Goal: Task Accomplishment & Management: Complete application form

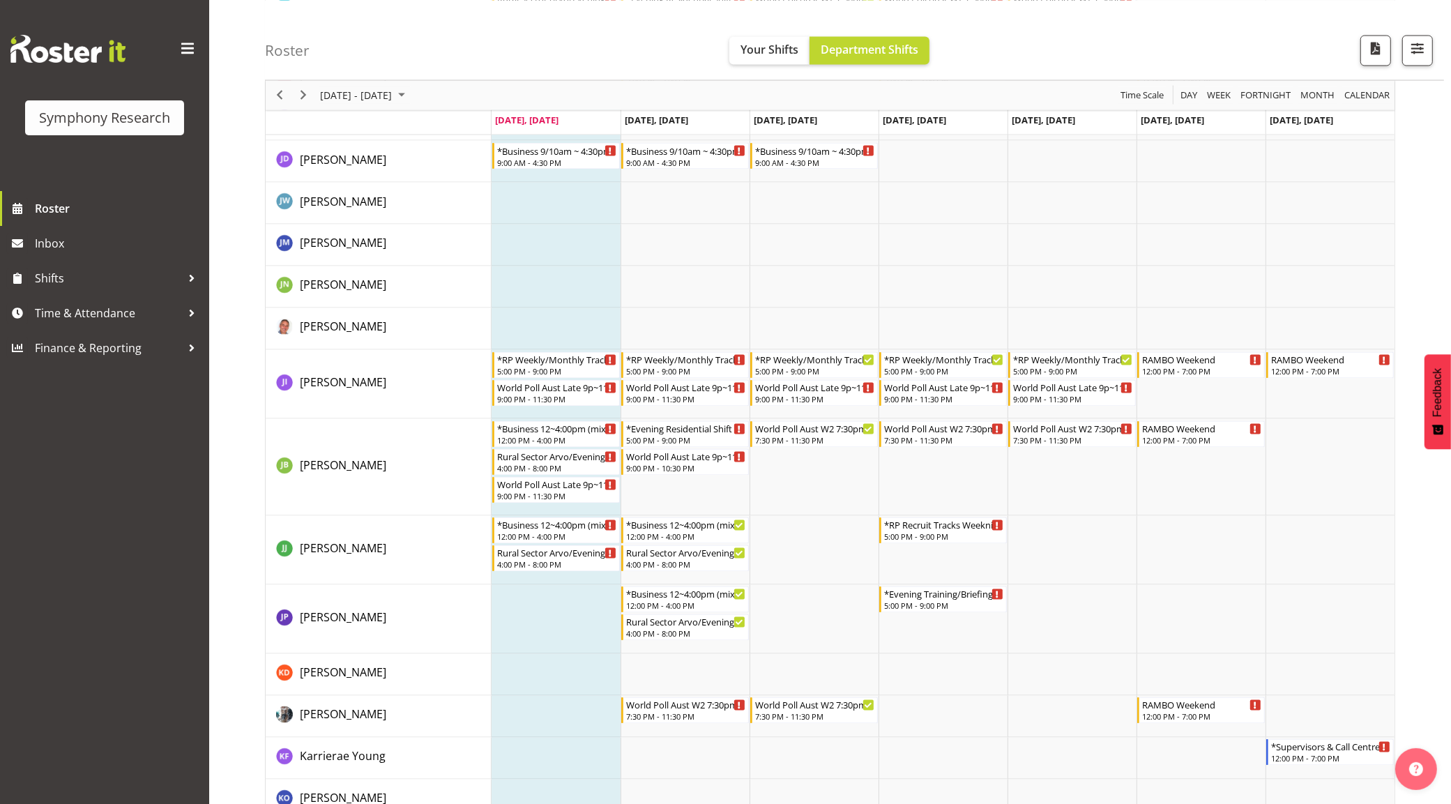
scroll to position [2703, 0]
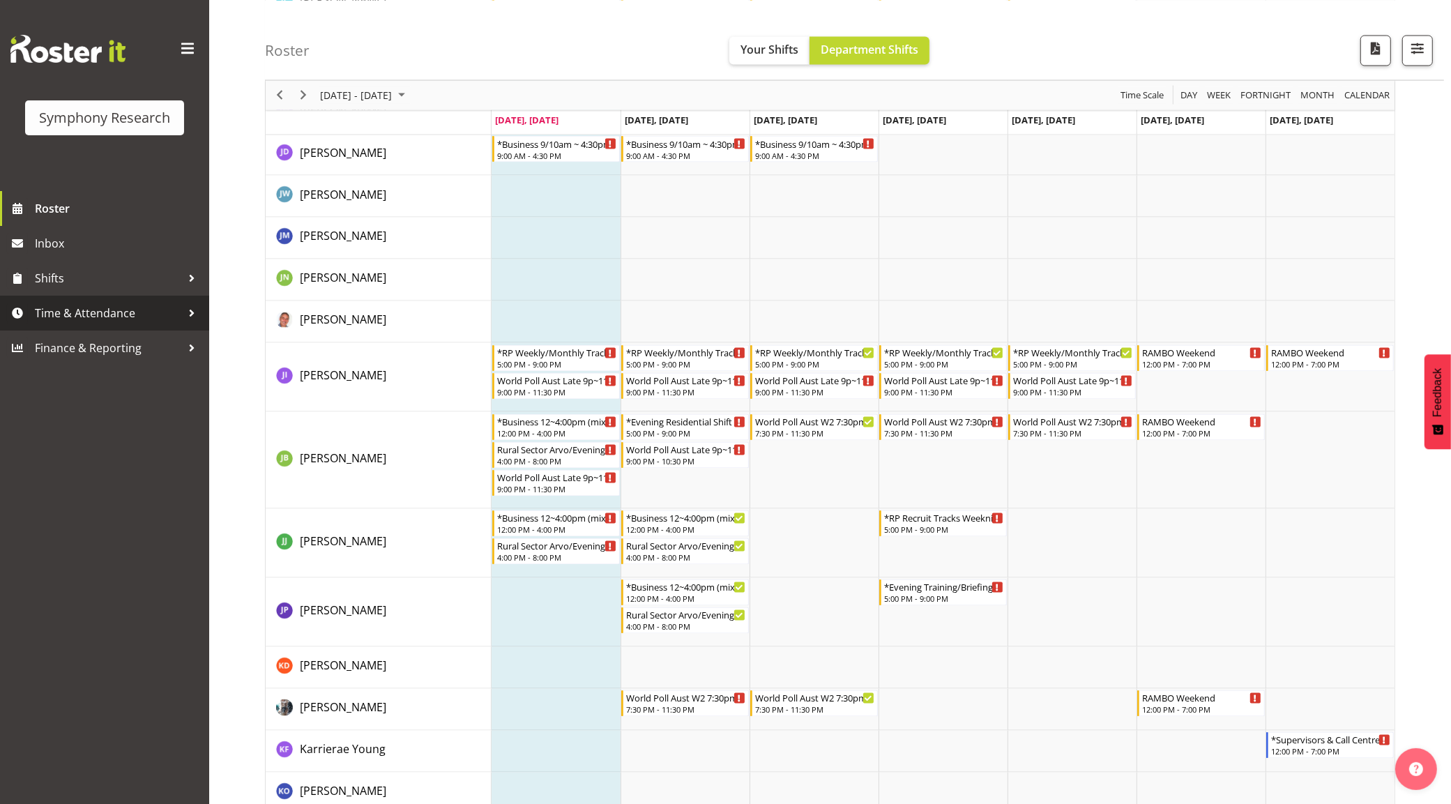
click at [114, 308] on span "Time & Attendance" at bounding box center [108, 313] width 146 height 21
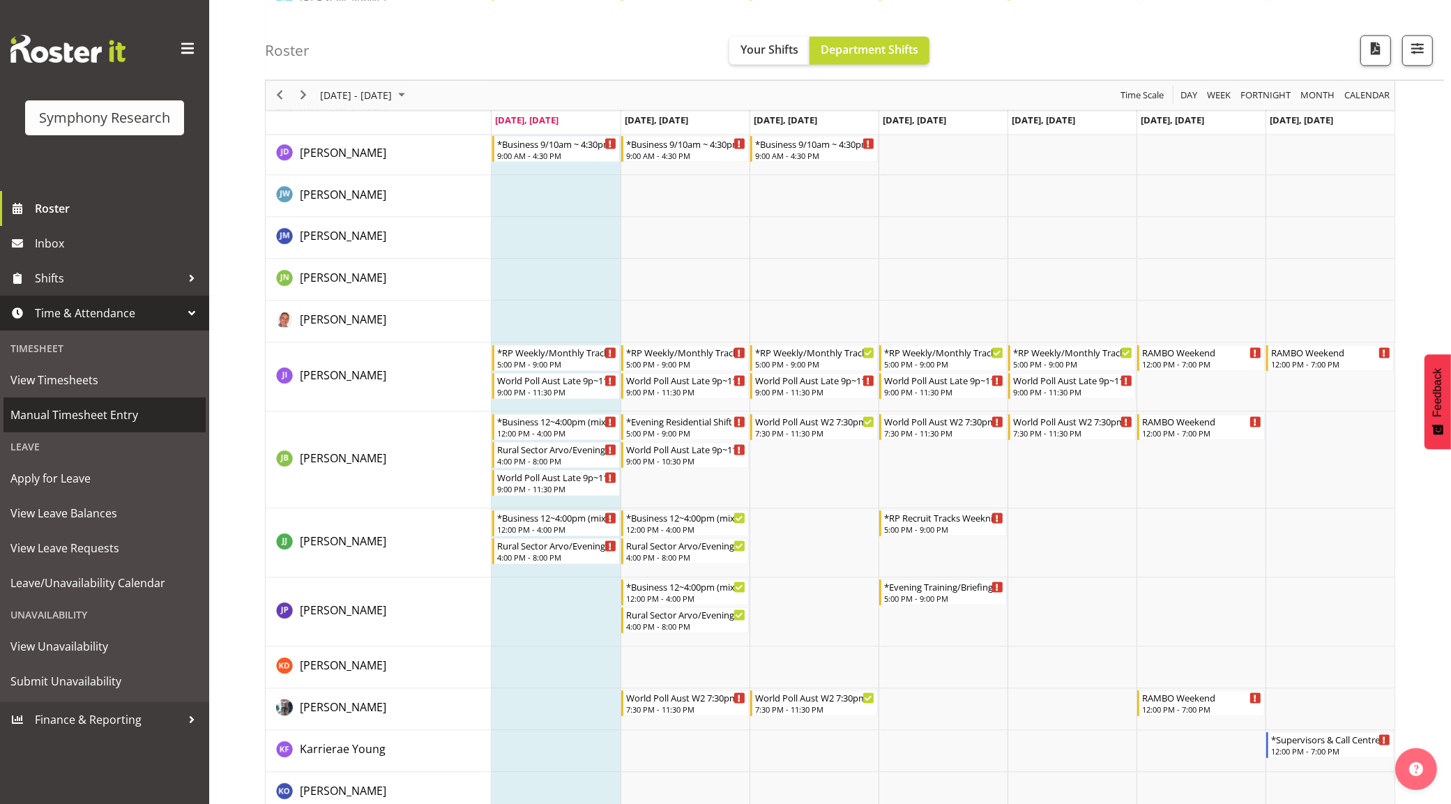
click at [129, 424] on span "Manual Timesheet Entry" at bounding box center [104, 415] width 188 height 21
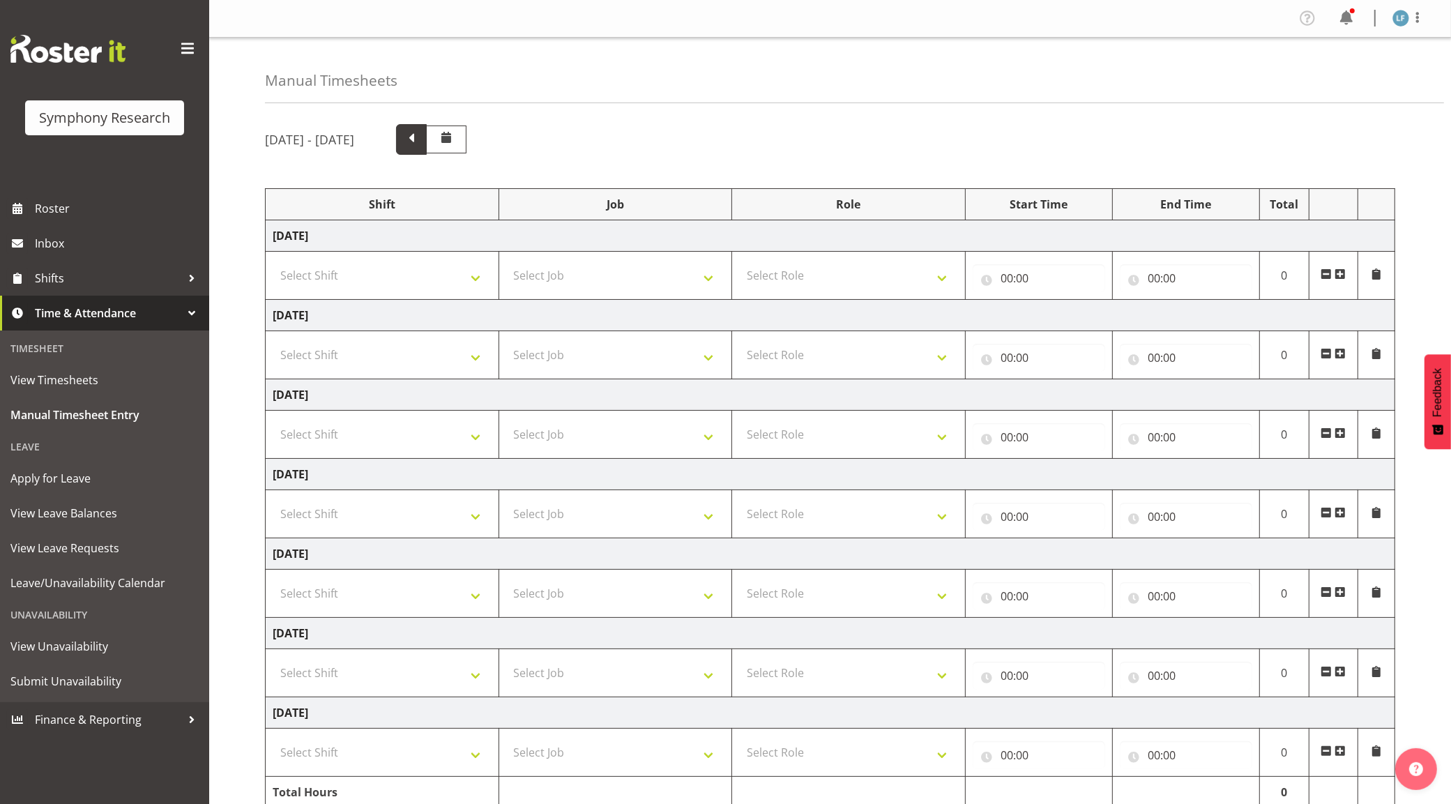
click at [421, 133] on span at bounding box center [411, 138] width 18 height 18
click at [408, 511] on select "Select Shift !!Weekend Residential (Roster IT Shift Label) *Business 9/10am ~ 4…" at bounding box center [382, 514] width 219 height 28
select select "4583"
click at [273, 502] on select "Select Shift !!Weekend Residential (Roster IT Shift Label) *Business 9/10am ~ 4…" at bounding box center [382, 514] width 219 height 28
click at [659, 515] on select "Select Job 550060 IF Admin 553492 World Poll Aus Wave 2 Main 2025 553493 World …" at bounding box center [615, 514] width 219 height 28
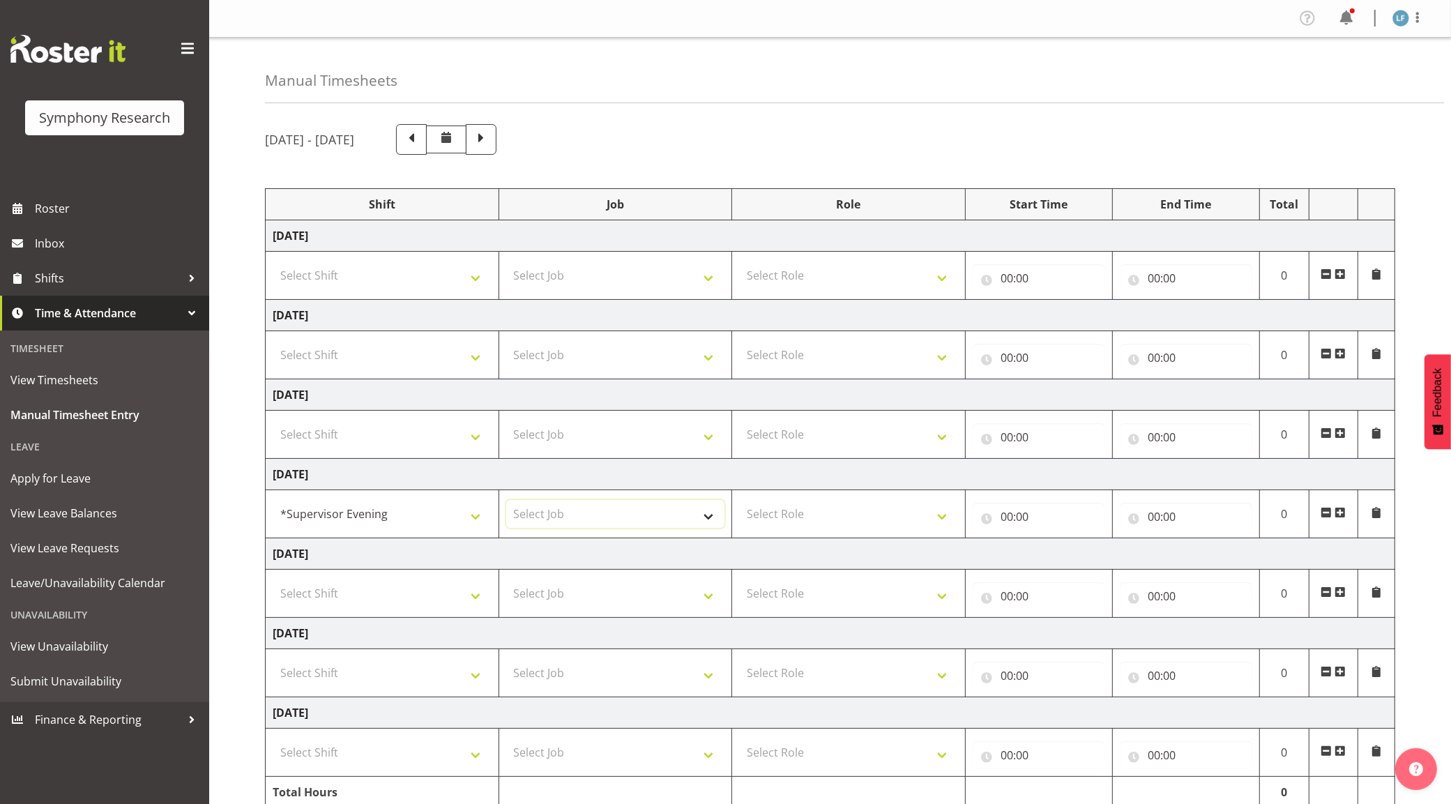
select select "10587"
click at [506, 502] on select "Select Job 550060 IF Admin 553492 World Poll Aus Wave 2 Main 2025 553493 World …" at bounding box center [615, 514] width 219 height 28
click at [938, 515] on select "Select Role Supervisor Briefing Interviewing" at bounding box center [848, 514] width 219 height 28
select select "45"
click at [739, 502] on select "Select Role Supervisor Briefing Interviewing" at bounding box center [848, 514] width 219 height 28
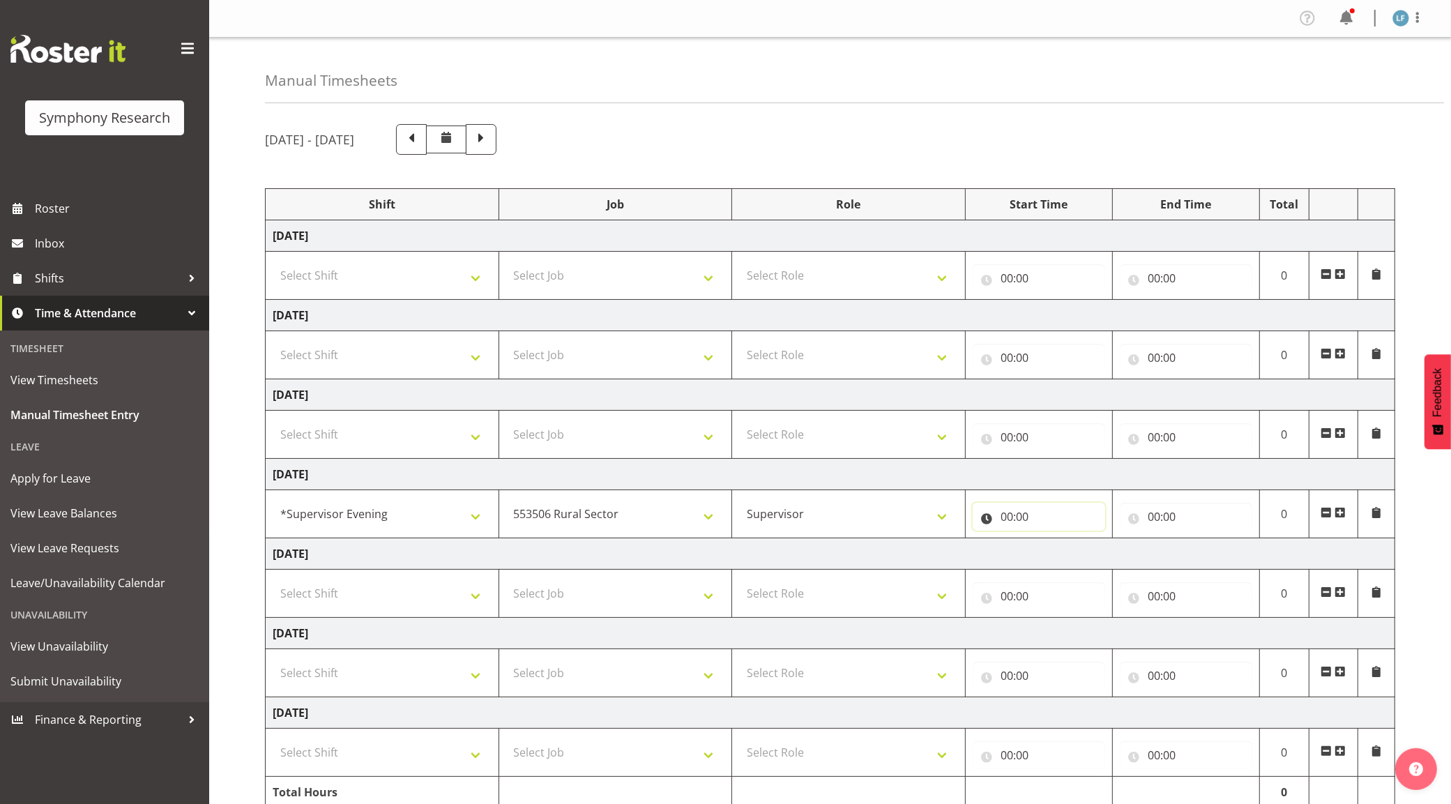
click at [1029, 518] on input "00:00" at bounding box center [1039, 517] width 133 height 28
click at [1071, 557] on select "00 01 02 03 04 05 06 07 08 09 10 11 12 13 14 15 16 17 18 19 20 21 22 23" at bounding box center [1067, 553] width 31 height 28
select select "16"
click at [1052, 541] on select "00 01 02 03 04 05 06 07 08 09 10 11 12 13 14 15 16 17 18 19 20 21 22 23" at bounding box center [1067, 553] width 31 height 28
type input "16:00"
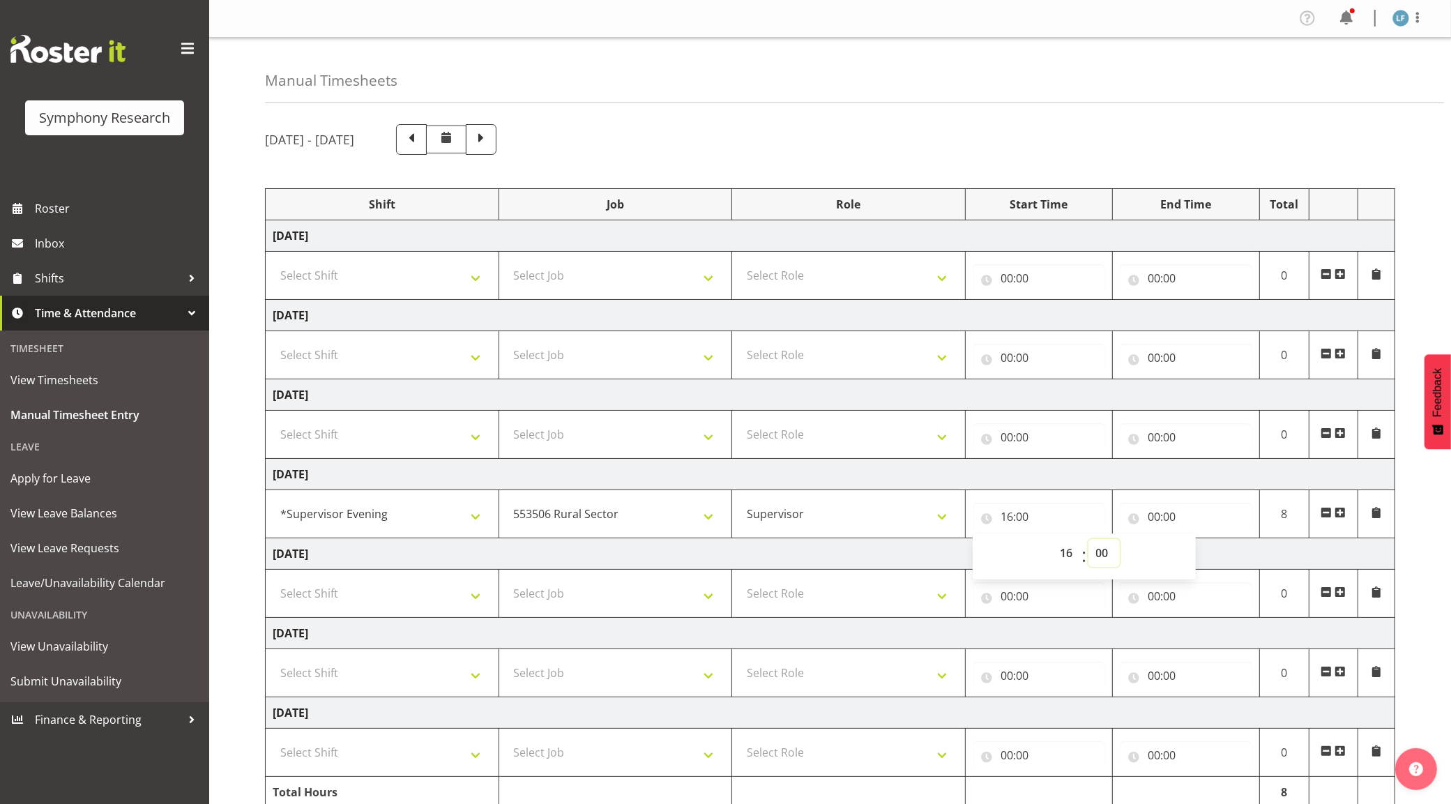
click at [1104, 559] on select "00 01 02 03 04 05 06 07 08 09 10 11 12 13 14 15 16 17 18 19 20 21 22 23 24 25 2…" at bounding box center [1104, 553] width 31 height 28
select select "30"
click at [1089, 541] on select "00 01 02 03 04 05 06 07 08 09 10 11 12 13 14 15 16 17 18 19 20 21 22 23 24 25 2…" at bounding box center [1104, 553] width 31 height 28
type input "16:30"
click at [1156, 516] on input "00:00" at bounding box center [1186, 517] width 133 height 28
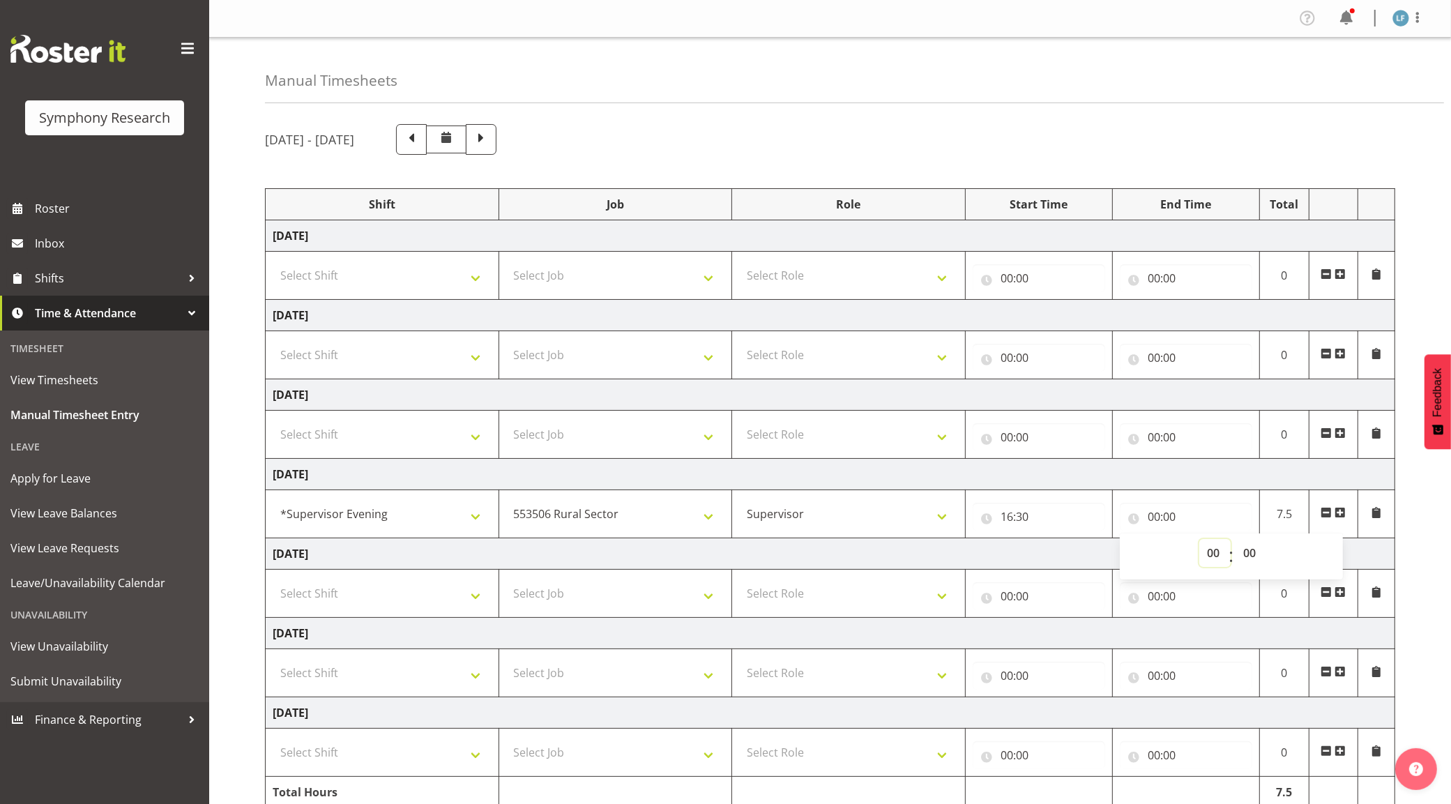
click at [1221, 554] on select "00 01 02 03 04 05 06 07 08 09 10 11 12 13 14 15 16 17 18 19 20 21 22 23" at bounding box center [1215, 553] width 31 height 28
select select "20"
click at [1200, 541] on select "00 01 02 03 04 05 06 07 08 09 10 11 12 13 14 15 16 17 18 19 20 21 22 23" at bounding box center [1215, 553] width 31 height 28
type input "20:00"
click at [1251, 556] on select "00 01 02 03 04 05 06 07 08 09 10 11 12 13 14 15 16 17 18 19 20 21 22 23 24 25 2…" at bounding box center [1251, 553] width 31 height 28
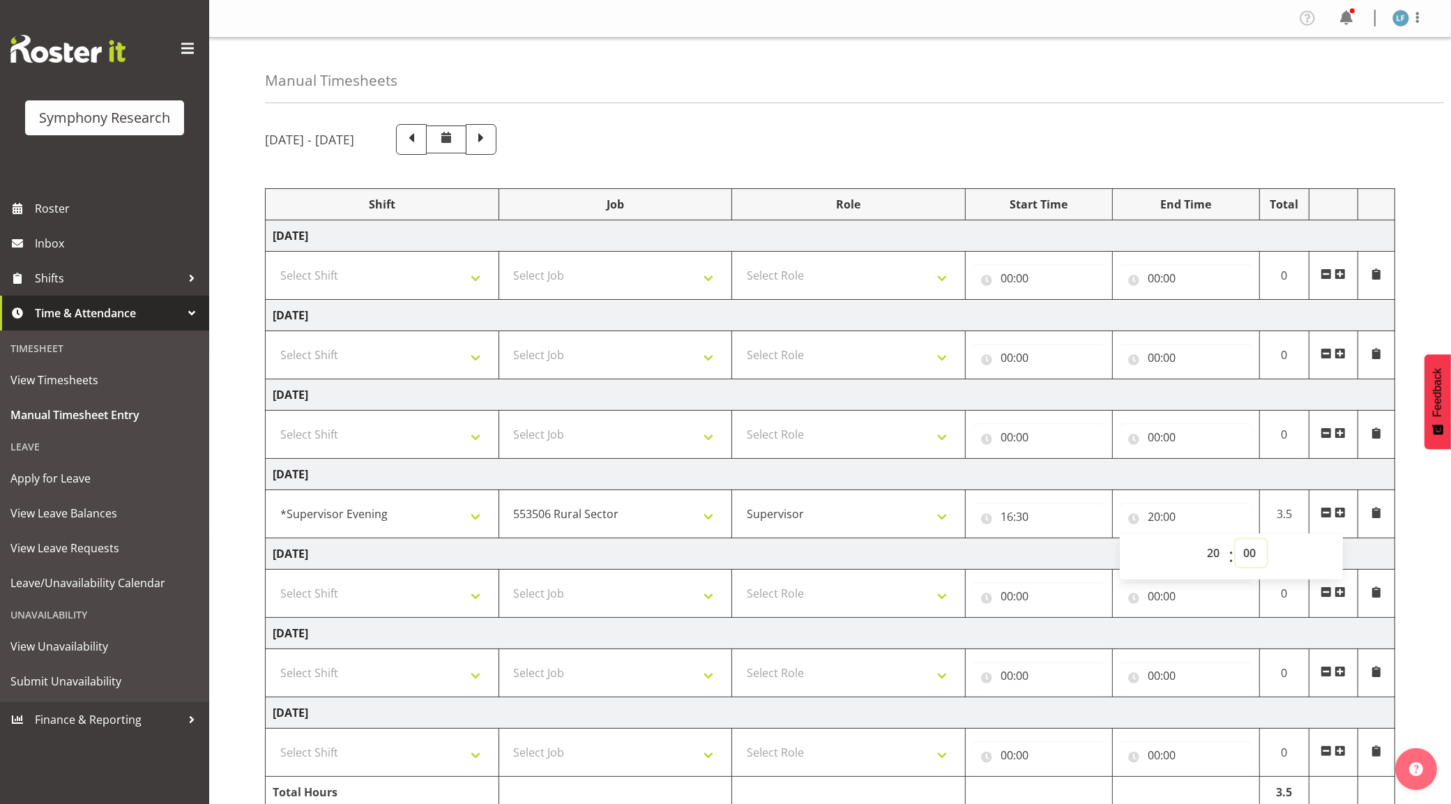
select select "30"
click at [1236, 541] on select "00 01 02 03 04 05 06 07 08 09 10 11 12 13 14 15 16 17 18 19 20 21 22 23 24 25 2…" at bounding box center [1251, 553] width 31 height 28
type input "20:30"
click at [409, 622] on td "[DATE]" at bounding box center [831, 633] width 1130 height 31
drag, startPoint x: 400, startPoint y: 600, endPoint x: 410, endPoint y: 601, distance: 10.5
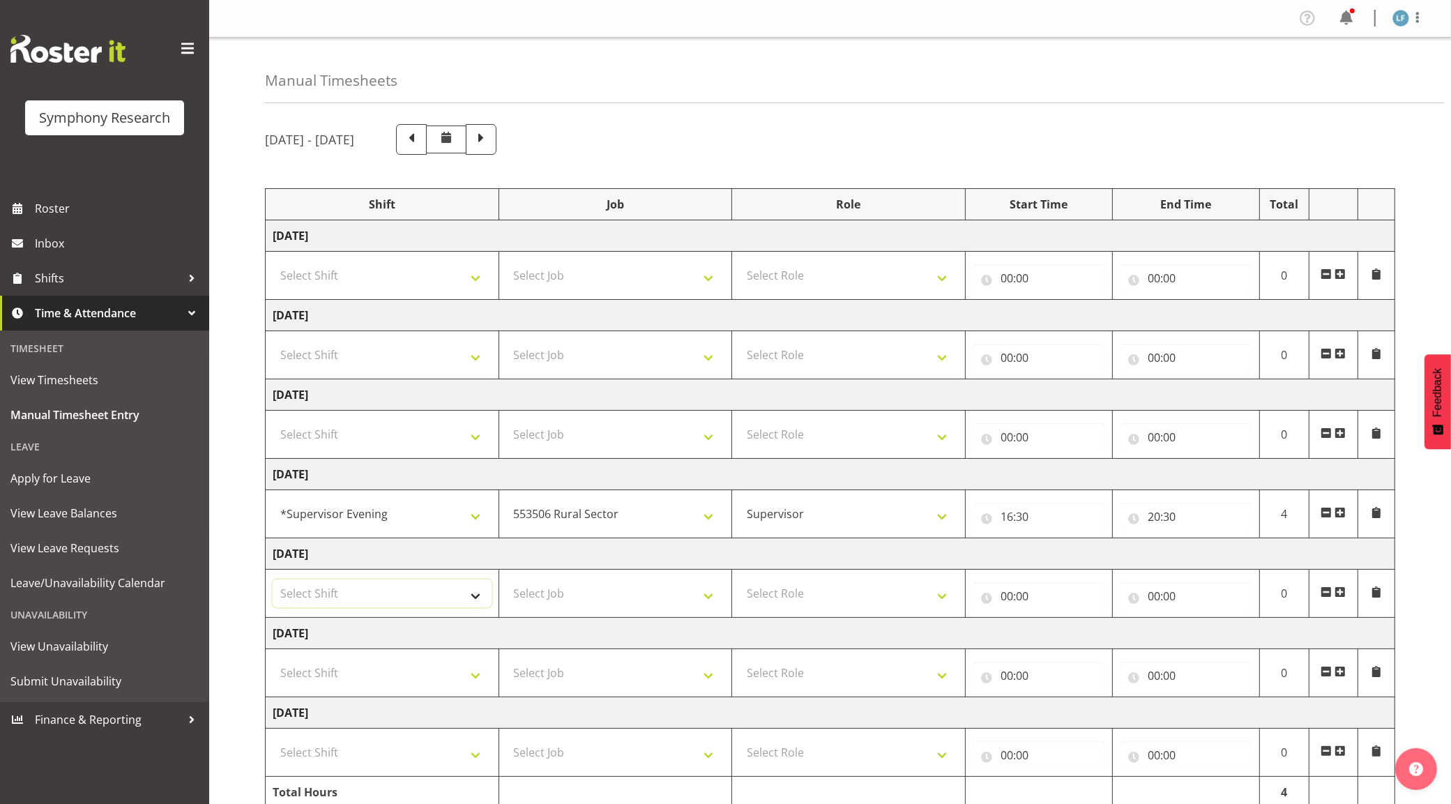
click at [400, 598] on select "Select Shift !!Weekend Residential (Roster IT Shift Label) *Business 9/10am ~ 4…" at bounding box center [382, 594] width 219 height 28
click at [236, 667] on div "Manual Timesheets [DATE] - [DATE] Shift Job Role Start Time End Time Total [DAT…" at bounding box center [830, 446] width 1242 height 817
click at [382, 674] on select "Select Shift !!Weekend Residential (Roster IT Shift Label) *Business 9/10am ~ 4…" at bounding box center [382, 673] width 219 height 28
select select "19170"
click at [273, 662] on select "Select Shift !!Weekend Residential (Roster IT Shift Label) *Business 9/10am ~ 4…" at bounding box center [382, 673] width 219 height 28
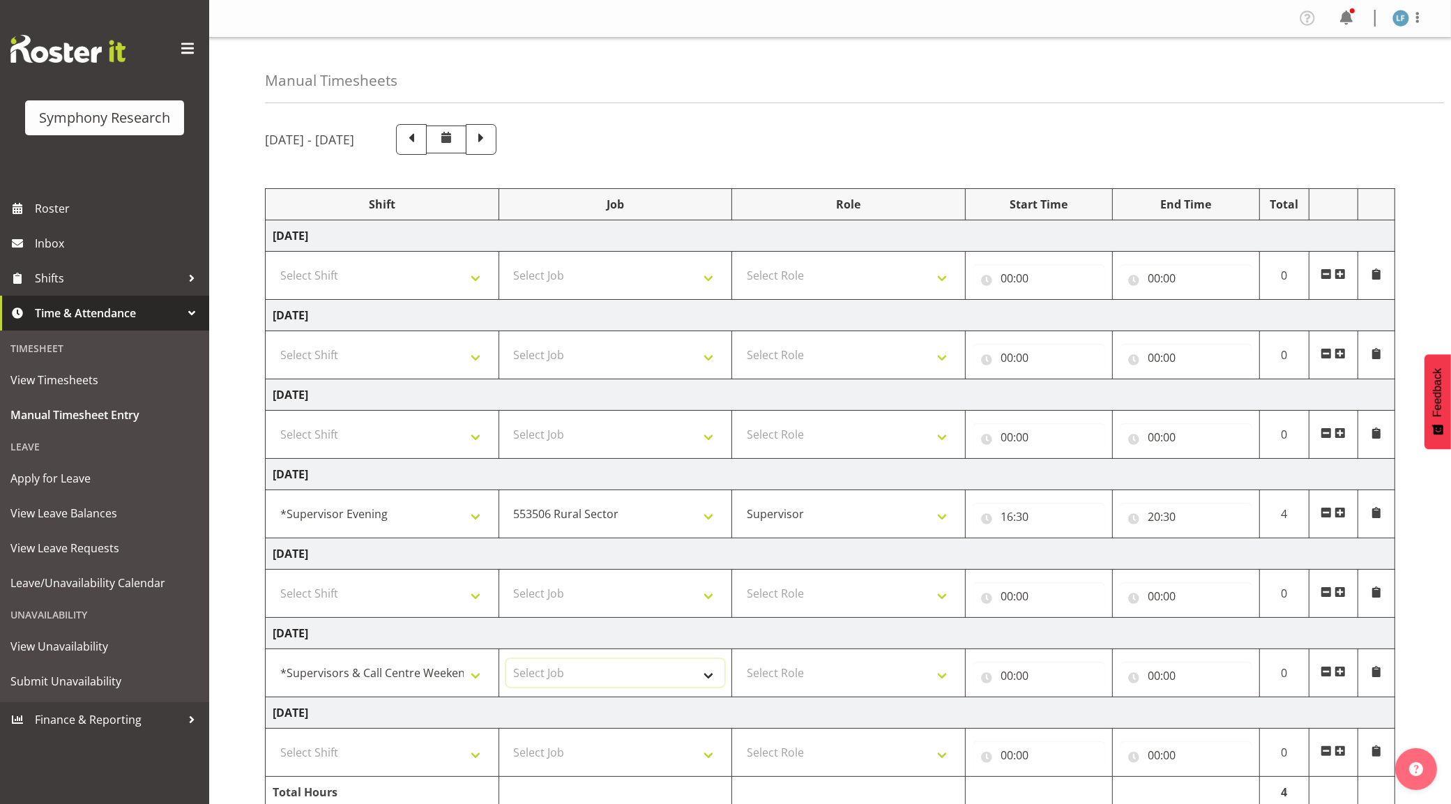
click at [614, 677] on select "Select Job 550060 IF Admin 553492 World Poll Aus Wave 2 Main 2025 553493 World …" at bounding box center [615, 673] width 219 height 28
select select "10587"
click at [506, 662] on select "Select Job 550060 IF Admin 553492 World Poll Aus Wave 2 Main 2025 553493 World …" at bounding box center [615, 673] width 219 height 28
click at [799, 684] on select "Select Role Supervisor Briefing Interviewing" at bounding box center [848, 673] width 219 height 28
select select "45"
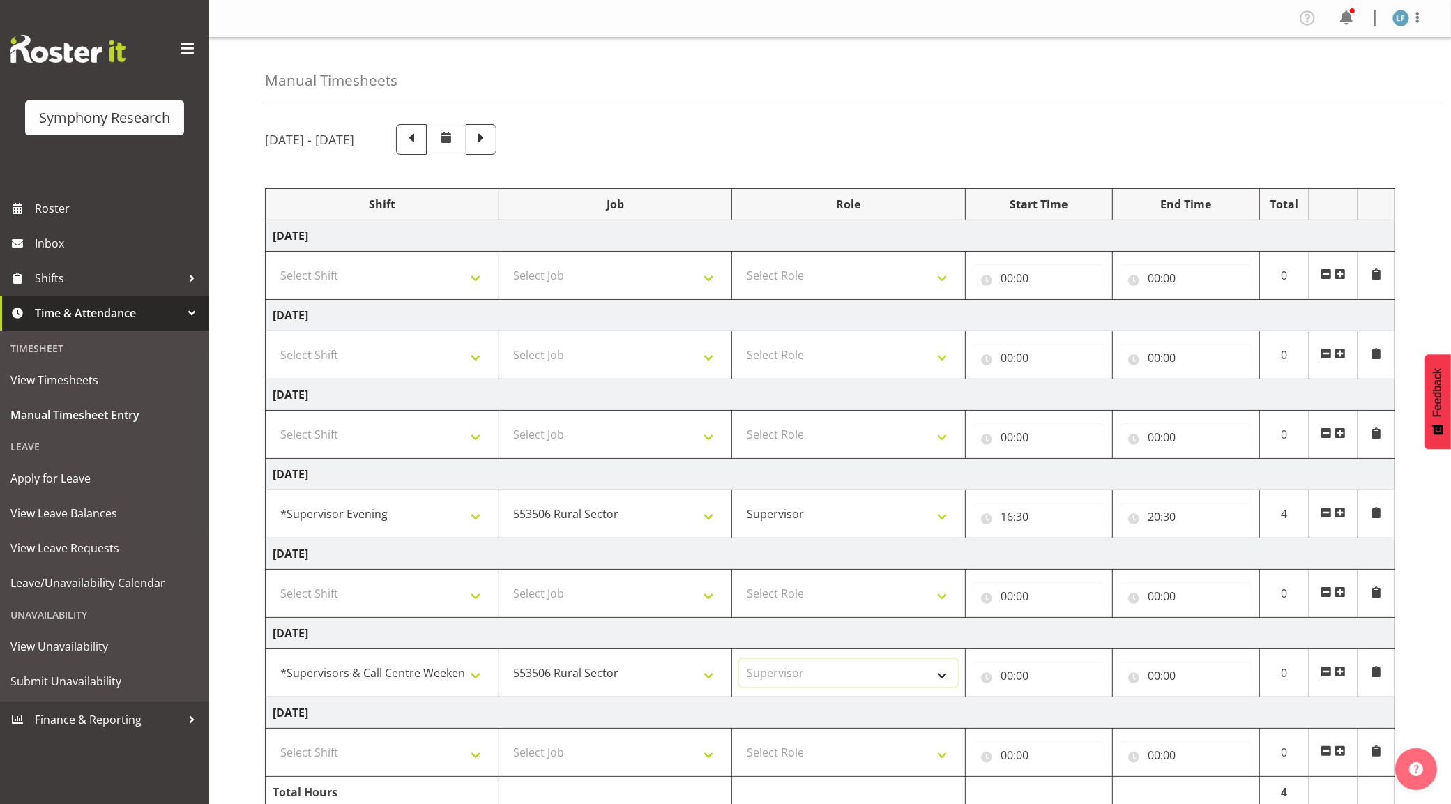
click at [739, 662] on select "Select Role Supervisor Briefing Interviewing" at bounding box center [848, 673] width 219 height 28
click at [995, 668] on input "00:00" at bounding box center [1039, 676] width 133 height 28
click at [1071, 716] on select "00 01 02 03 04 05 06 07 08 09 10 11 12 13 14 15 16 17 18 19 20 21 22 23" at bounding box center [1067, 712] width 31 height 28
select select "11"
click at [1052, 701] on select "00 01 02 03 04 05 06 07 08 09 10 11 12 13 14 15 16 17 18 19 20 21 22 23" at bounding box center [1067, 712] width 31 height 28
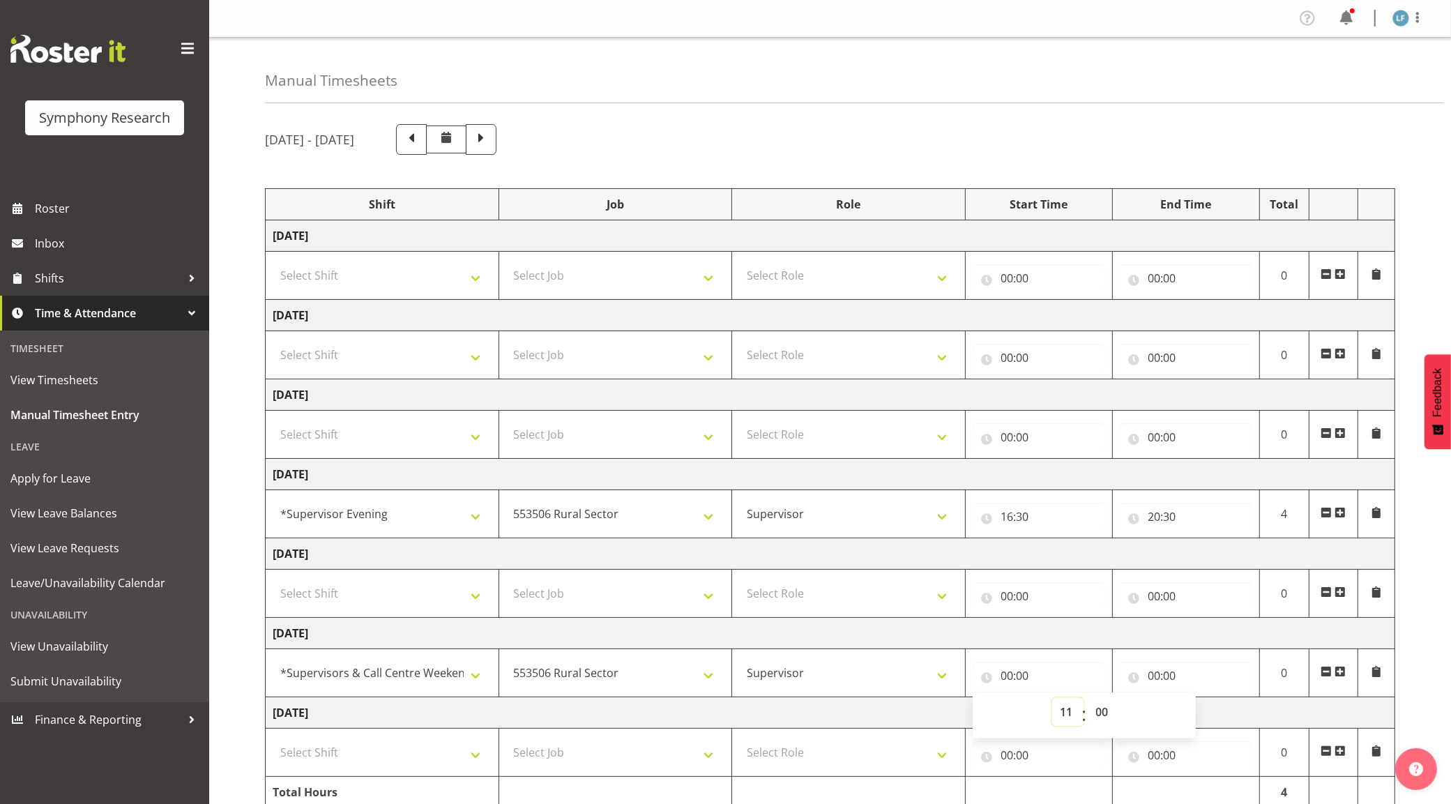
type input "11:00"
click at [1099, 711] on select "00 01 02 03 04 05 06 07 08 09 10 11 12 13 14 15 16 17 18 19 20 21 22 23 24 25 2…" at bounding box center [1104, 712] width 31 height 28
select select "45"
click at [1089, 701] on select "00 01 02 03 04 05 06 07 08 09 10 11 12 13 14 15 16 17 18 19 20 21 22 23 24 25 2…" at bounding box center [1104, 712] width 31 height 28
type input "11:45"
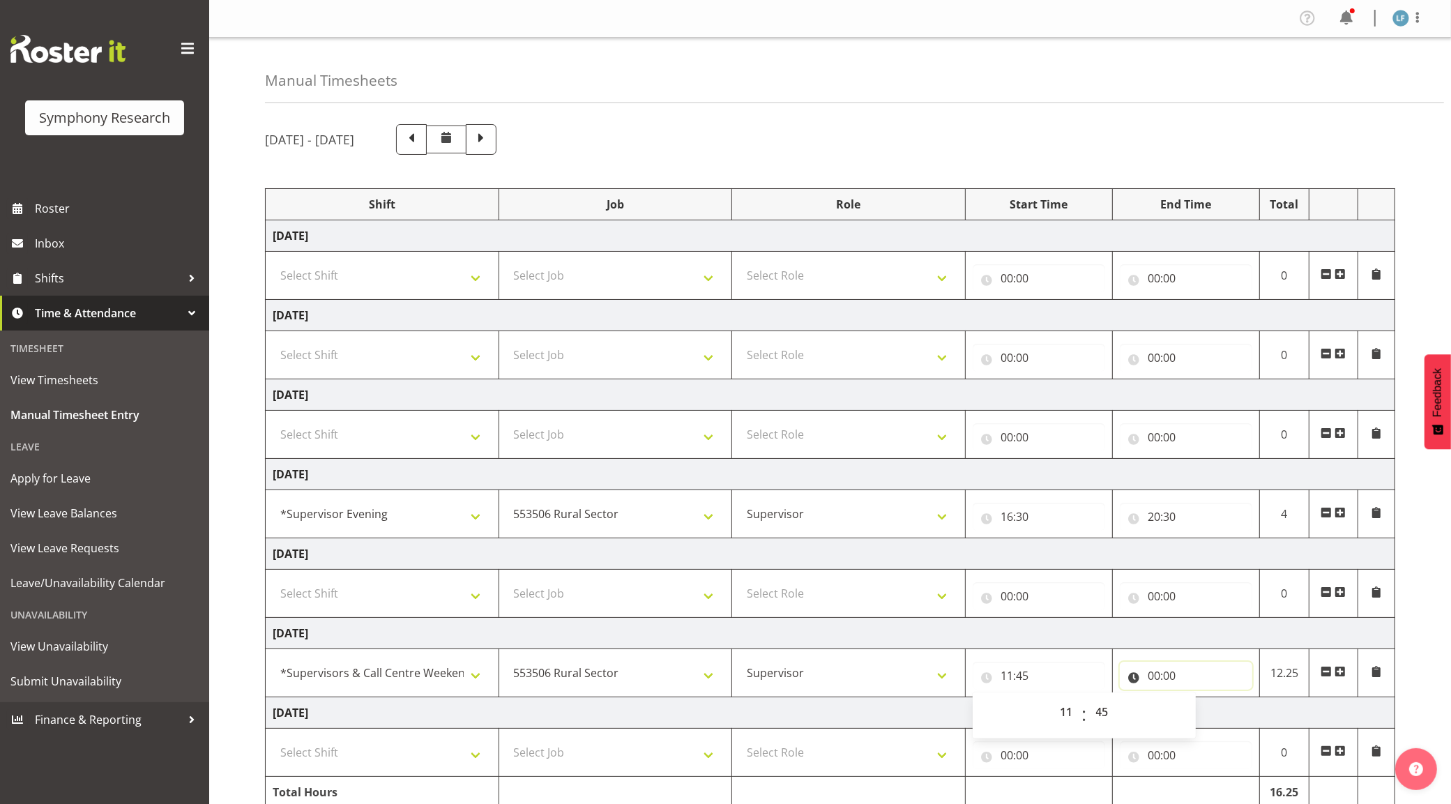
click at [1154, 677] on input "00:00" at bounding box center [1186, 676] width 133 height 28
click at [1216, 719] on select "00 01 02 03 04 05 06 07 08 09 10 11 12 13 14 15 16 17 18 19 20 21 22 23" at bounding box center [1215, 712] width 31 height 28
select select "19"
click at [1200, 701] on select "00 01 02 03 04 05 06 07 08 09 10 11 12 13 14 15 16 17 18 19 20 21 22 23" at bounding box center [1215, 712] width 31 height 28
type input "19:00"
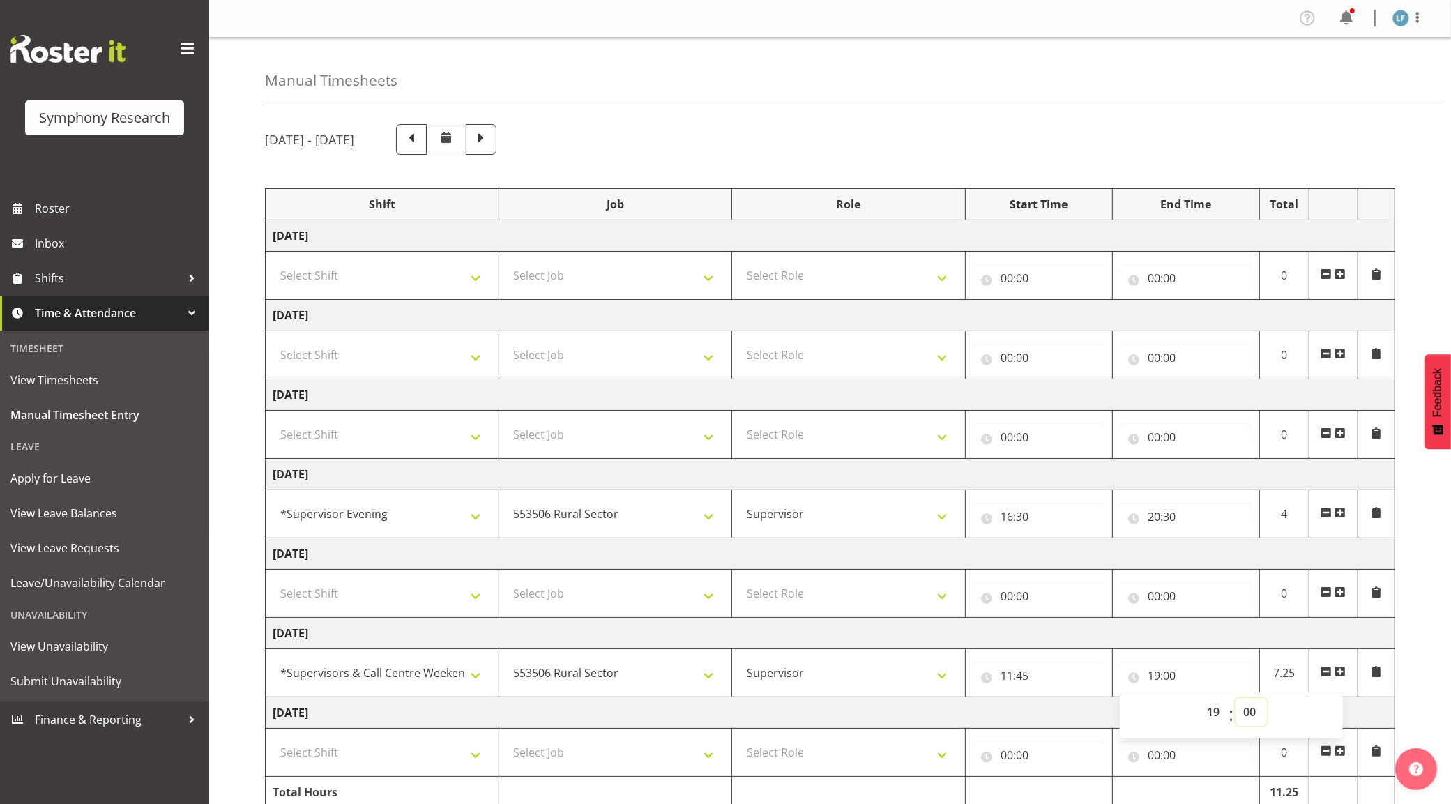
click at [1252, 711] on select "00 01 02 03 04 05 06 07 08 09 10 11 12 13 14 15 16 17 18 19 20 21 22 23 24 25 2…" at bounding box center [1251, 712] width 31 height 28
select select "15"
click at [1236, 701] on select "00 01 02 03 04 05 06 07 08 09 10 11 12 13 14 15 16 17 18 19 20 21 22 23 24 25 2…" at bounding box center [1251, 712] width 31 height 28
type input "19:15"
click at [1417, 684] on div "[DATE] - [DATE] Shift Job Role Start Time End Time Total [DATE] Select Shift !!…" at bounding box center [858, 484] width 1186 height 741
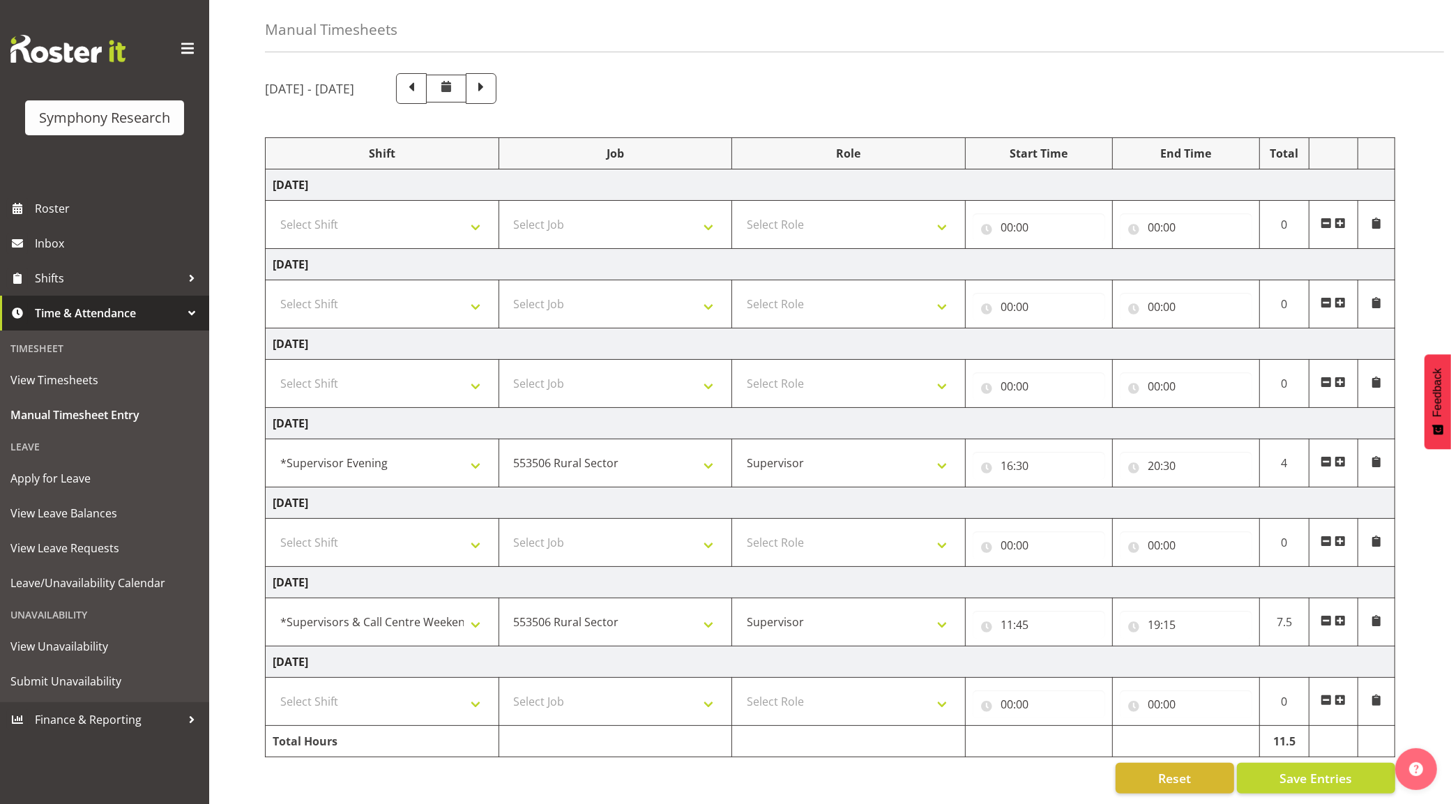
scroll to position [67, 0]
click at [1281, 769] on span "Save Entries" at bounding box center [1316, 778] width 73 height 18
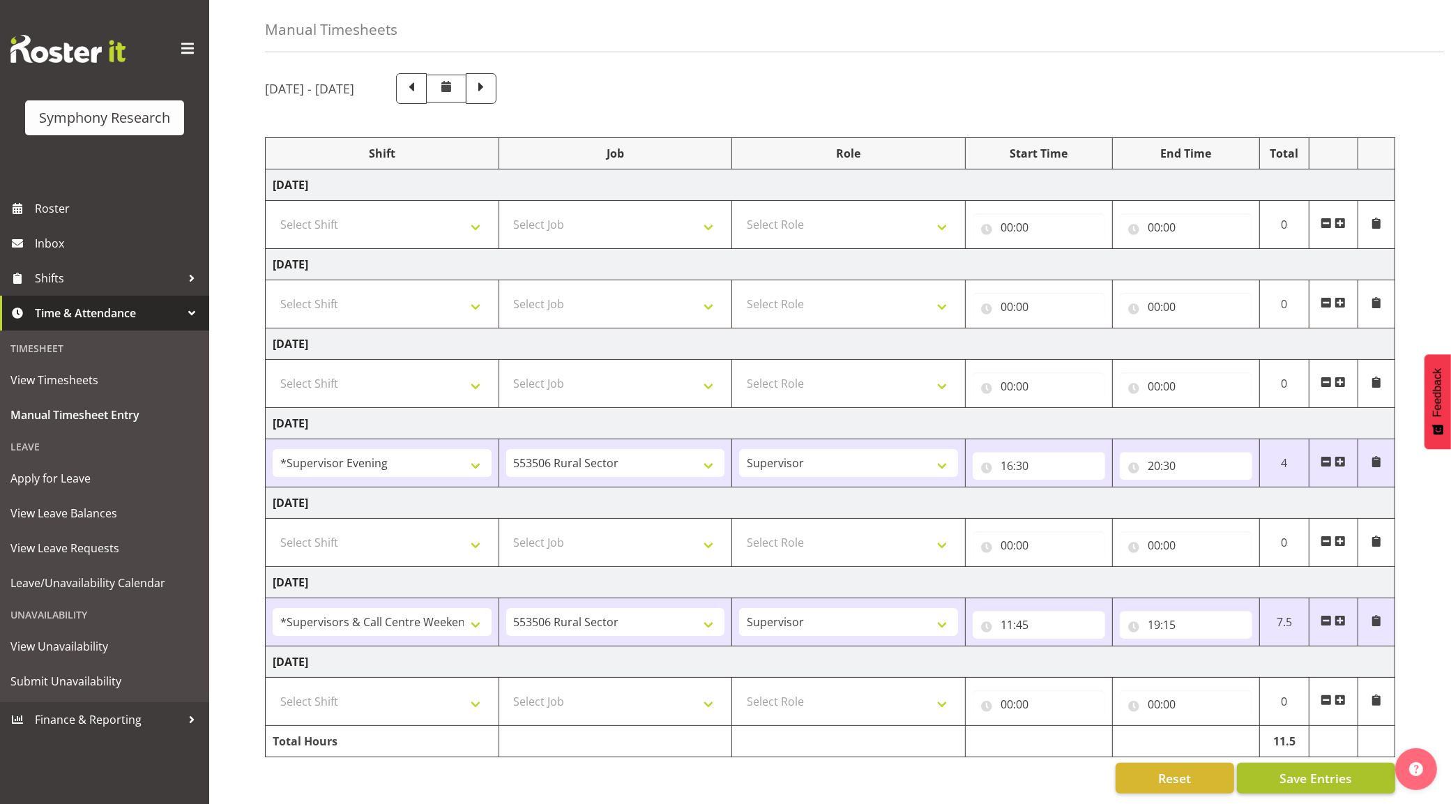
drag, startPoint x: 1281, startPoint y: 746, endPoint x: 1290, endPoint y: 752, distance: 10.6
click at [1283, 748] on div "[DATE] - [DATE] Shift Job Role Start Time End Time Total [DATE] Select Shift !!…" at bounding box center [858, 433] width 1186 height 741
click at [1295, 771] on span "Save Entries" at bounding box center [1316, 778] width 73 height 18
click at [1322, 769] on span "Save Entries" at bounding box center [1316, 778] width 73 height 18
click at [84, 211] on span "Roster" at bounding box center [118, 208] width 167 height 21
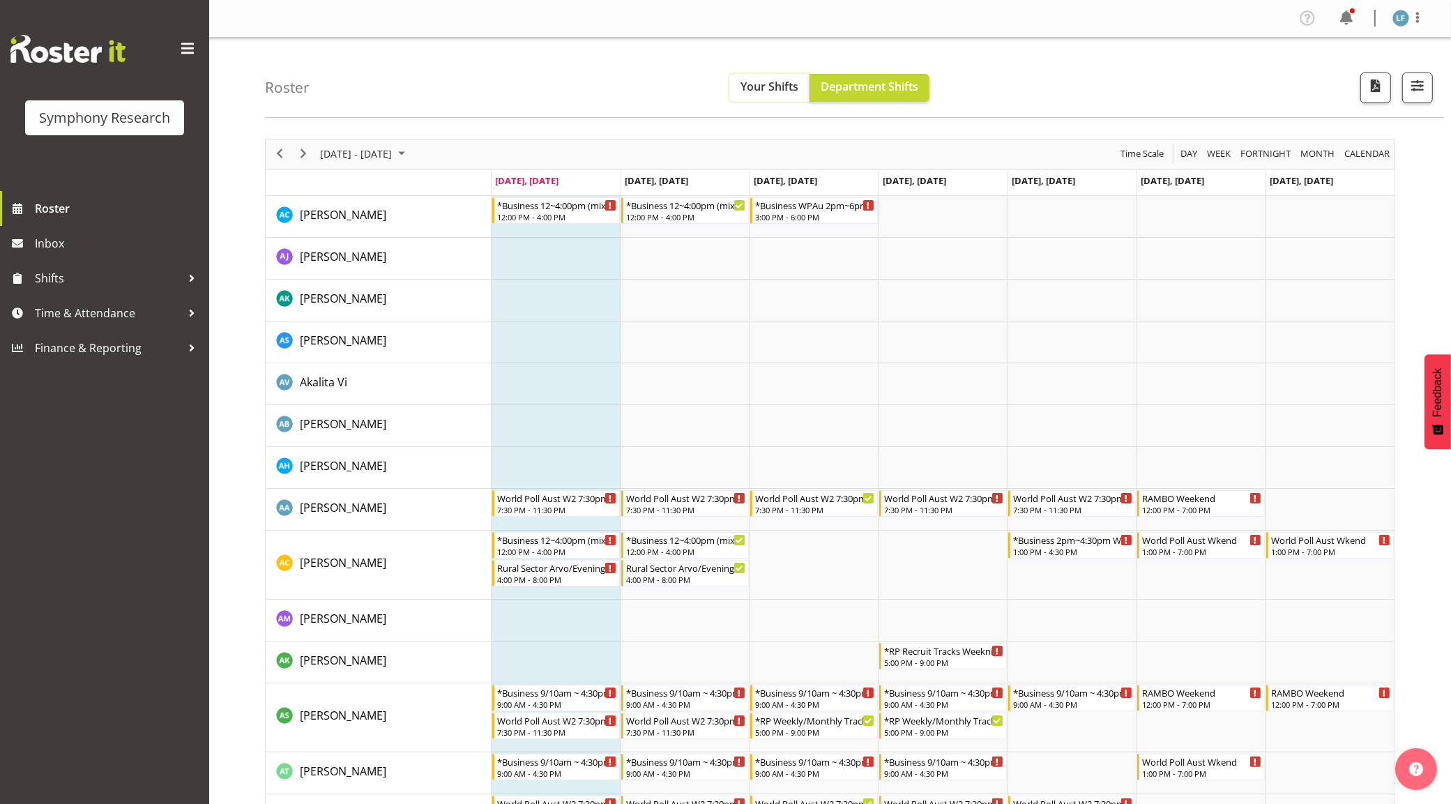
click at [757, 82] on span "Your Shifts" at bounding box center [770, 86] width 58 height 15
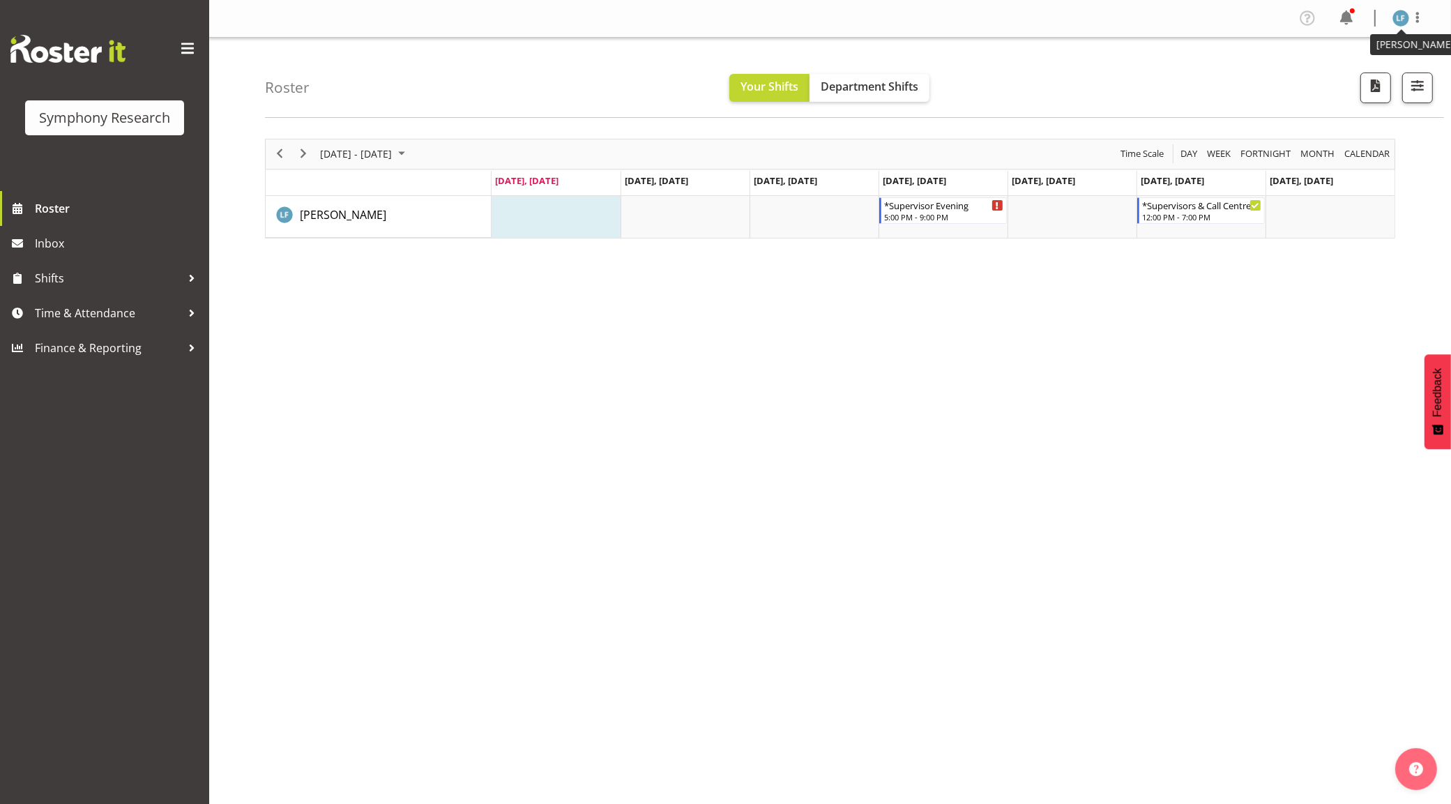
click at [1403, 15] on img at bounding box center [1401, 18] width 17 height 17
click at [1401, 16] on img at bounding box center [1401, 18] width 17 height 17
click at [1417, 20] on span at bounding box center [1418, 17] width 17 height 17
click at [1327, 72] on link "Log Out" at bounding box center [1359, 73] width 134 height 25
